Goal: Task Accomplishment & Management: Manage account settings

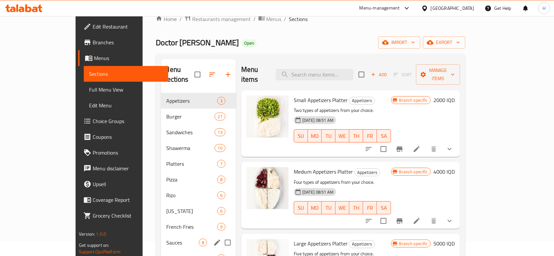
scroll to position [11, 0]
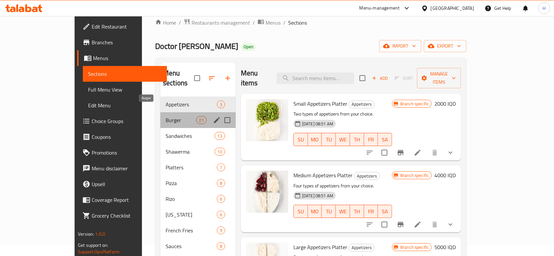
click at [166, 116] on span "Burger" at bounding box center [181, 120] width 31 height 8
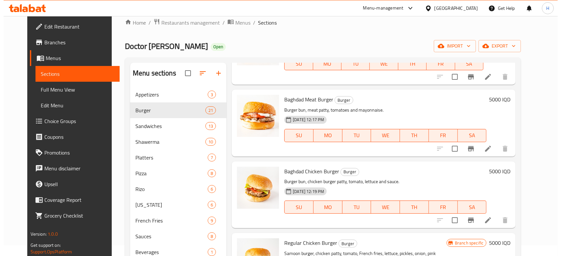
scroll to position [357, 0]
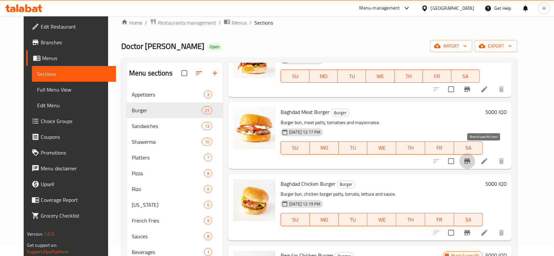
click at [471, 157] on icon "Branch-specific-item" at bounding box center [467, 161] width 8 height 8
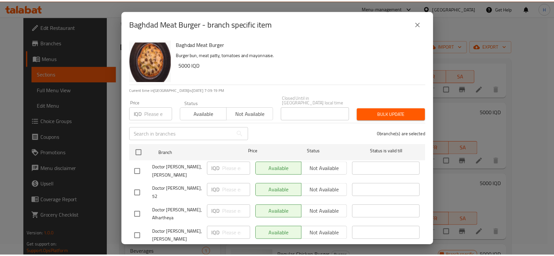
scroll to position [31, 0]
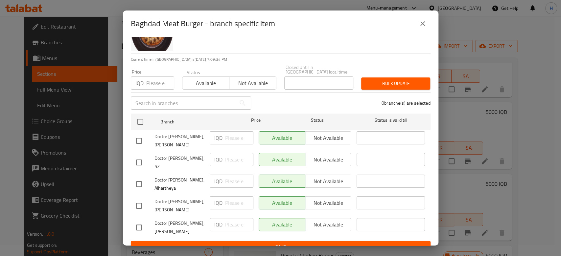
click at [490, 112] on div "Baghdad Meat Burger - branch specific item Baghdad Meat Burger Burger bun, meat…" at bounding box center [280, 128] width 561 height 256
click at [421, 24] on icon "close" at bounding box center [422, 23] width 5 height 5
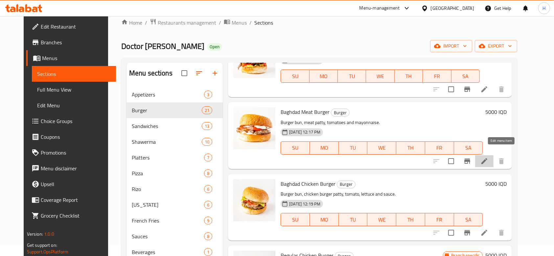
click at [488, 157] on icon at bounding box center [484, 161] width 8 height 8
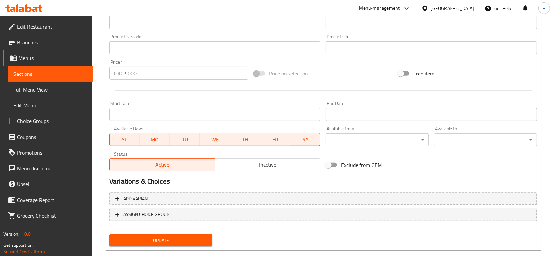
scroll to position [293, 0]
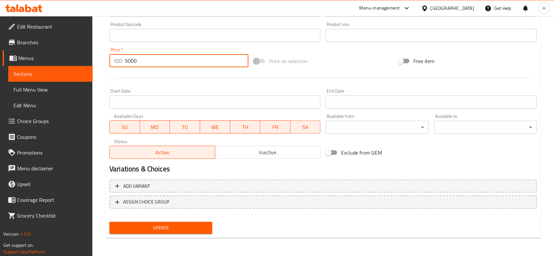
click at [127, 60] on input "5000" at bounding box center [186, 60] width 123 height 13
type input "6000"
click at [167, 233] on button "Update" at bounding box center [160, 228] width 103 height 12
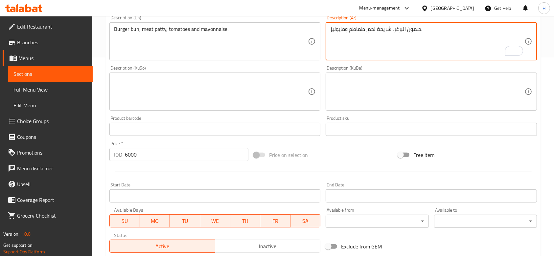
scroll to position [82, 0]
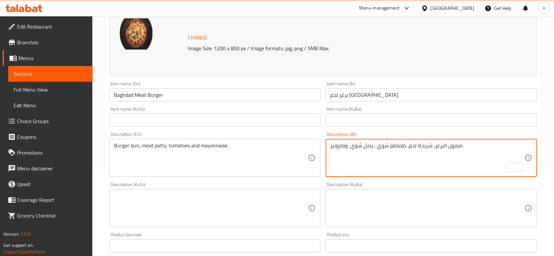
click at [338, 145] on textarea "صمون البرغر, شريحة لحم, طماطم شوي , بصل شوي ومايونيز." at bounding box center [427, 158] width 194 height 31
click at [349, 145] on textarea "صمون البرغر, شريحة لحم, طماطم شوي , بصل شوي ومايونيز." at bounding box center [427, 158] width 194 height 31
drag, startPoint x: 330, startPoint y: 147, endPoint x: 344, endPoint y: 147, distance: 14.4
click at [344, 147] on textarea "صمون البرغر, شريحة لحم, طماطم شوي , بصل شوي ومايونيز." at bounding box center [427, 158] width 194 height 31
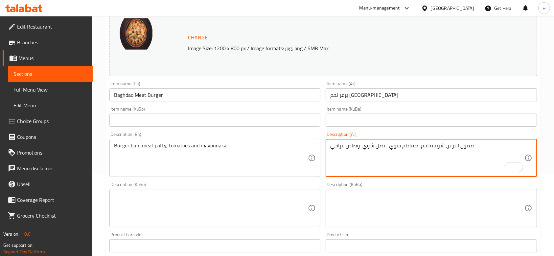
type textarea "صمون البرغر, شريحة لحم, طماطم شوي , بصل شوي وصاص عراقي."
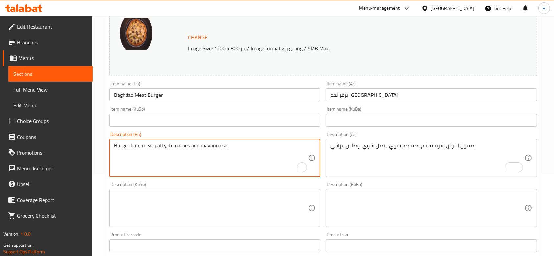
click at [166, 146] on textarea "Burger bun, meat patty, tomatoes and mayonnaise." at bounding box center [211, 158] width 194 height 31
click at [204, 146] on textarea "Burger bun, meat patty, Grilled tomatoes and mayonnaise." at bounding box center [211, 158] width 194 height 31
click at [250, 145] on textarea "Burger bun, meat patty, Grilled tomatoes, Grilled onion and mayonnaise." at bounding box center [211, 158] width 194 height 31
drag, startPoint x: 115, startPoint y: 144, endPoint x: 270, endPoint y: 133, distance: 155.5
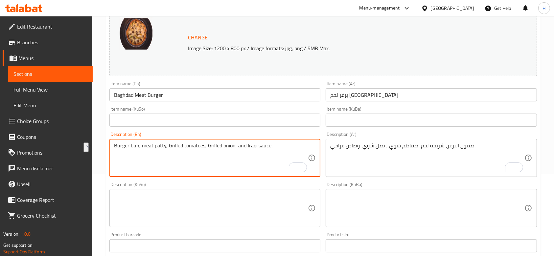
click at [270, 133] on div "Description (En) Burger bun, meat patty, Grilled tomatoes, Grilled onion, and I…" at bounding box center [214, 154] width 211 height 45
type textarea "Burger bun, meat patty, Grilled tomatoes, Grilled onion, and Iraqi sauce."
click at [174, 202] on textarea at bounding box center [211, 208] width 194 height 31
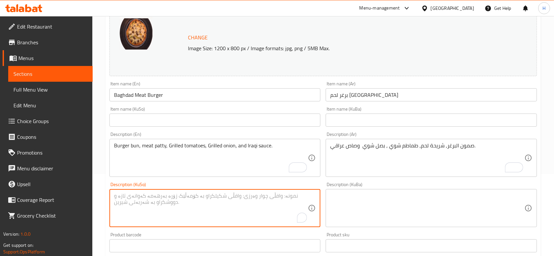
paste textarea "نانە بەرگر، پاتی گۆشت، تەماتەی کبابی، پیازی کبابی، و سۆسی عێراقی."
type textarea "نانە بەرگر، پاتی گۆشت، تەماتەی کبابی، پیازی کبابی، و سۆسی عێراقی."
click at [383, 201] on textarea at bounding box center [427, 208] width 194 height 31
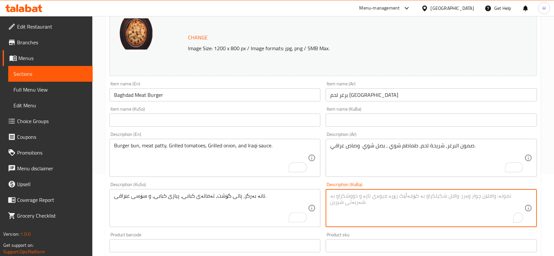
paste textarea "نانە بەرگر، پاتی گۆشت، تەماتەی کبابی، پیازی کبابی، و سۆسی عێراقی."
type textarea "نانە بەرگر، پاتی گۆشت، تەماتەی کبابی، پیازی کبابی، و سۆسی عێراقی."
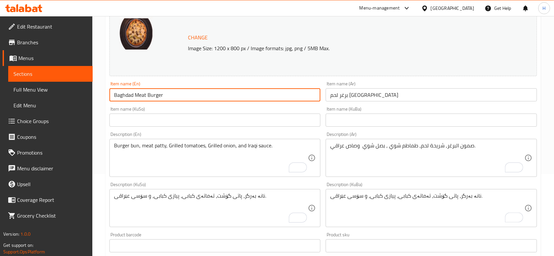
drag, startPoint x: 115, startPoint y: 95, endPoint x: 165, endPoint y: 94, distance: 49.6
click at [165, 94] on input "Baghdad Meat Burger" at bounding box center [214, 94] width 211 height 13
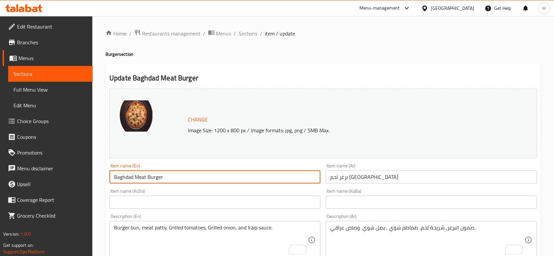
scroll to position [82, 0]
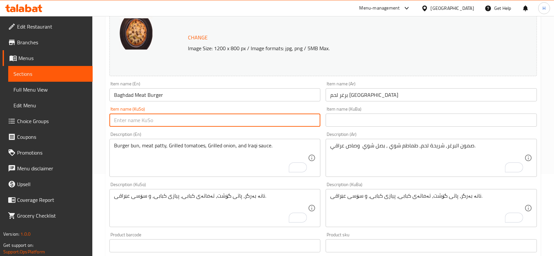
click at [172, 122] on input "text" at bounding box center [214, 120] width 211 height 13
paste input "بەرگر گۆشتی بەغداد"
type input "بەرگر گۆشتی بەغداد"
click at [358, 117] on input "text" at bounding box center [430, 120] width 211 height 13
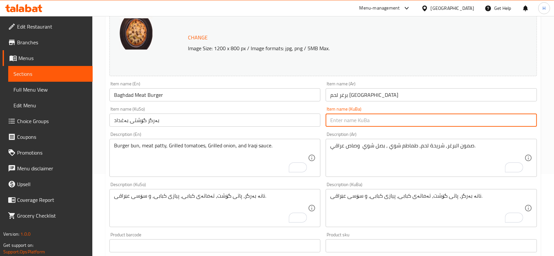
paste input "بەرگر گۆشتی بەغداد"
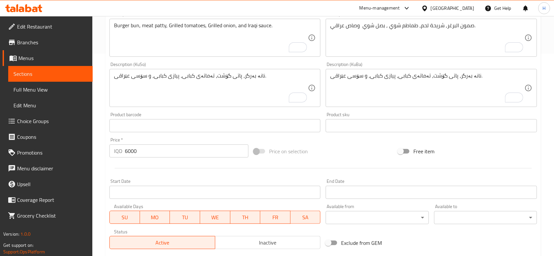
scroll to position [293, 0]
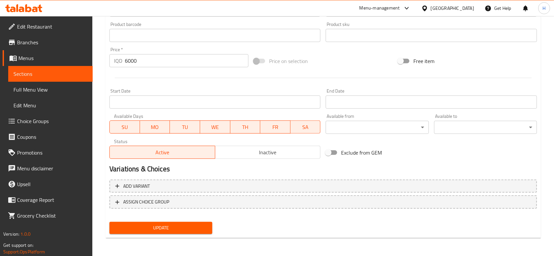
type input "بەرگر گۆشتی بەغداد"
click at [169, 221] on div "Update" at bounding box center [161, 227] width 108 height 17
click at [167, 224] on span "Update" at bounding box center [161, 228] width 92 height 8
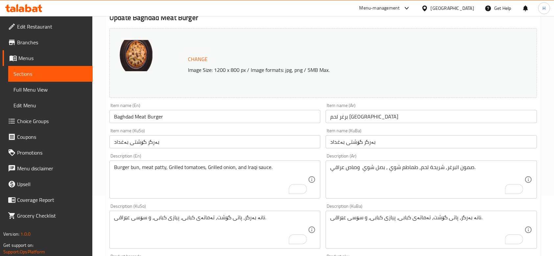
scroll to position [65, 0]
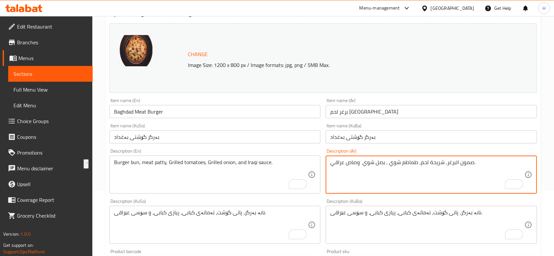
drag, startPoint x: 417, startPoint y: 163, endPoint x: 331, endPoint y: 162, distance: 86.4
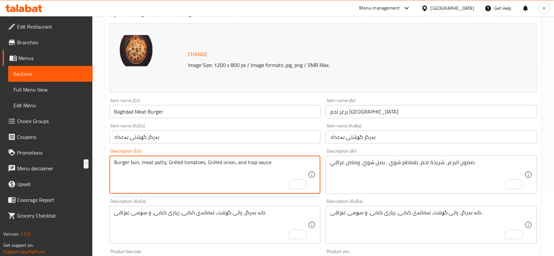
drag, startPoint x: 168, startPoint y: 161, endPoint x: 277, endPoint y: 153, distance: 108.3
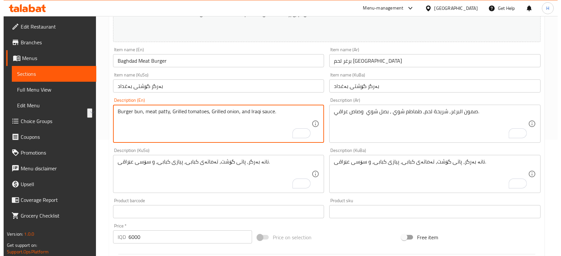
scroll to position [0, 0]
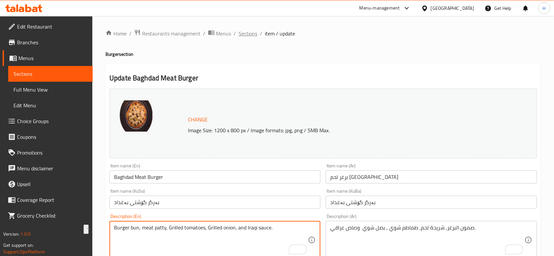
click at [251, 32] on span "Sections" at bounding box center [247, 34] width 19 height 8
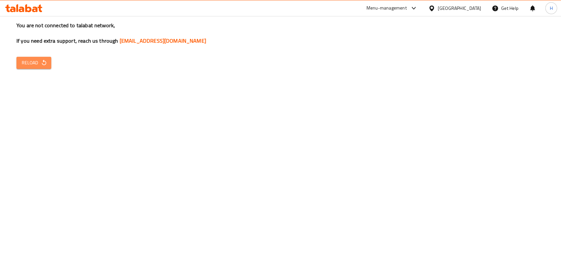
click at [31, 65] on span "Reload" at bounding box center [34, 63] width 24 height 8
click at [48, 57] on button "Reload" at bounding box center [33, 63] width 35 height 12
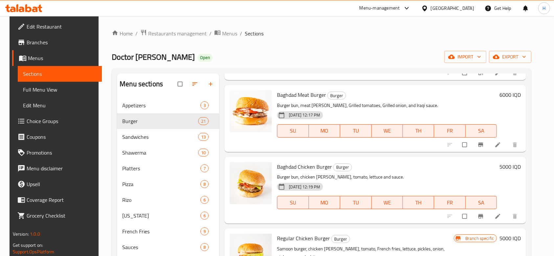
scroll to position [385, 0]
click at [501, 213] on icon at bounding box center [497, 216] width 7 height 7
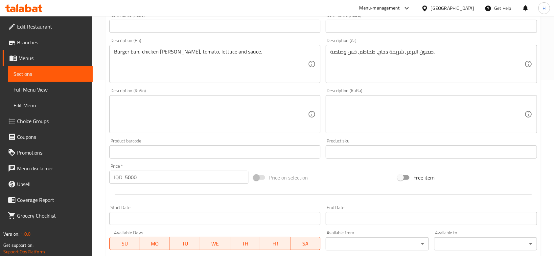
scroll to position [178, 0]
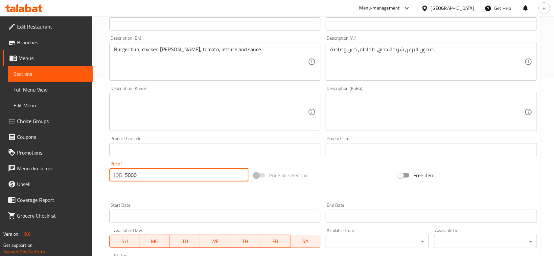
drag, startPoint x: 125, startPoint y: 175, endPoint x: 212, endPoint y: 171, distance: 87.4
click at [212, 171] on input "5000" at bounding box center [186, 174] width 123 height 13
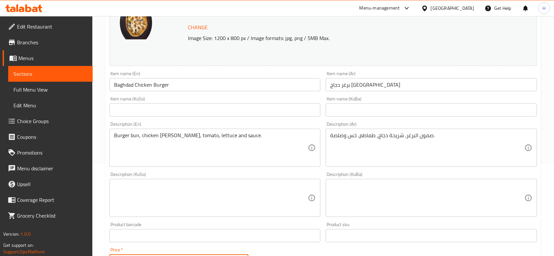
scroll to position [92, 0]
type input "6000"
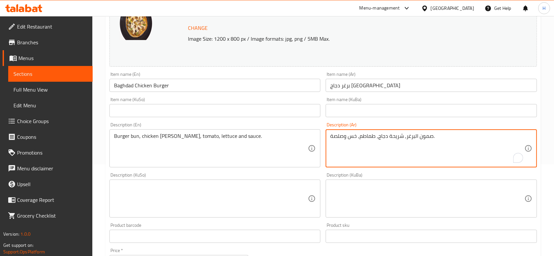
drag, startPoint x: 358, startPoint y: 135, endPoint x: 319, endPoint y: 137, distance: 39.1
paste textarea "Koushari Al Basha"
drag, startPoint x: 374, startPoint y: 138, endPoint x: 308, endPoint y: 138, distance: 66.3
click at [308, 138] on div "Change Image Size: 1200 x 800 px / Image formats: jpg, png / 5MB Max. Item name…" at bounding box center [323, 178] width 432 height 368
paste textarea "شوي , بصل شوي وصاص عراقي"
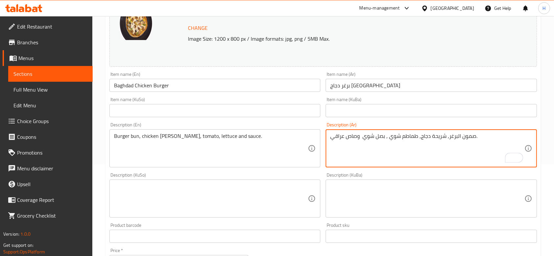
type textarea "صمون البرغر, شريحة دجاج, طماطم شوي , بصل شوي وصاص عراقي."
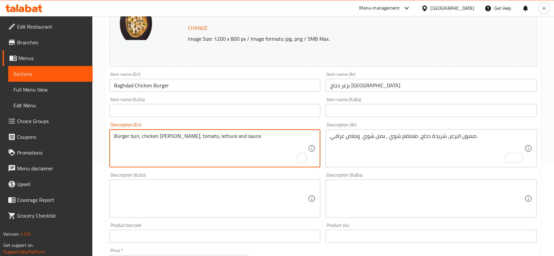
drag, startPoint x: 188, startPoint y: 135, endPoint x: 257, endPoint y: 130, distance: 68.8
paste textarea "Grilled tomatoes, Grilled onion, and Iraqi"
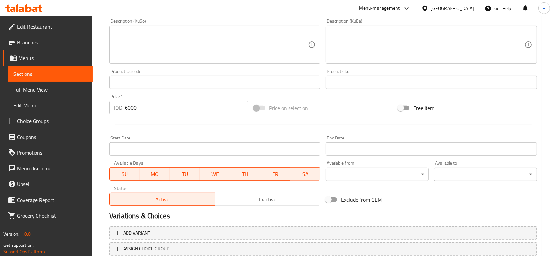
scroll to position [293, 0]
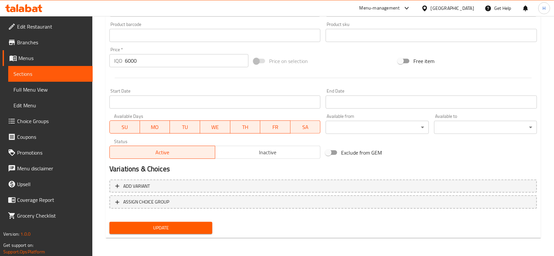
type textarea "Burger bun, chicken burger patty, Grilled tomatoes, Grilled onion, and Iraqi sa…"
click at [183, 226] on span "Update" at bounding box center [161, 228] width 92 height 8
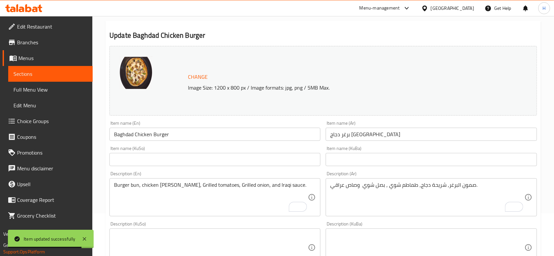
scroll to position [0, 0]
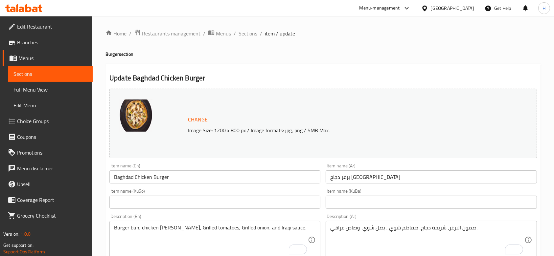
click at [250, 33] on span "Sections" at bounding box center [247, 34] width 19 height 8
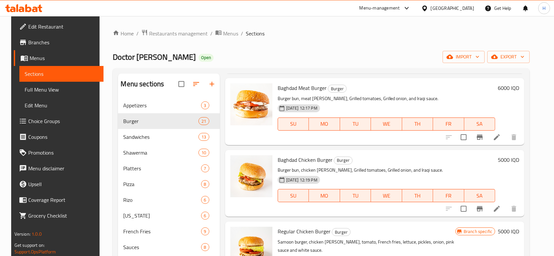
scroll to position [395, 0]
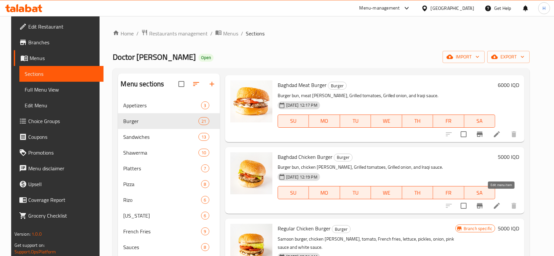
click at [500, 202] on icon at bounding box center [497, 206] width 8 height 8
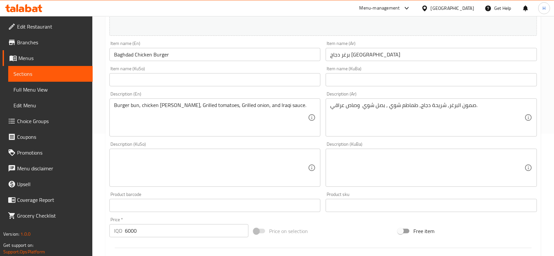
scroll to position [123, 0]
click at [34, 29] on span "Edit Restaurant" at bounding box center [52, 27] width 70 height 8
